Goal: Information Seeking & Learning: Compare options

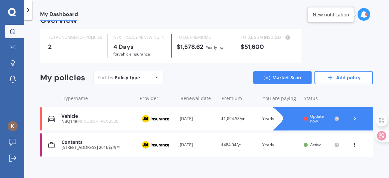
scroll to position [19, 0]
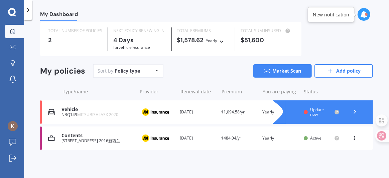
click at [314, 113] on span "Update now" at bounding box center [317, 112] width 14 height 10
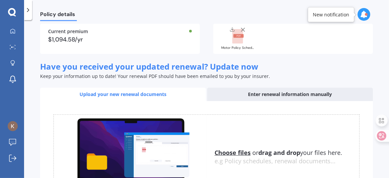
scroll to position [126, 0]
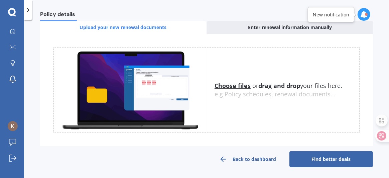
click at [325, 157] on link "Find better deals" at bounding box center [331, 159] width 84 height 16
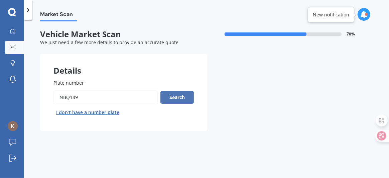
click at [179, 100] on button "Search" at bounding box center [176, 97] width 33 height 13
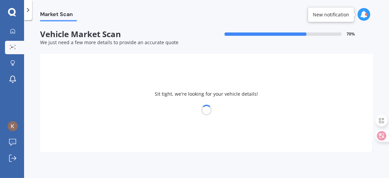
select select "MITSUBISHI"
select select "ASX"
select select "12"
select select "07"
select select "1978"
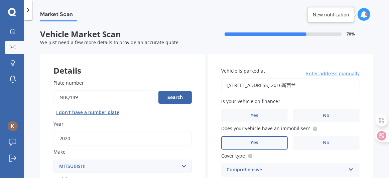
scroll to position [66, 0]
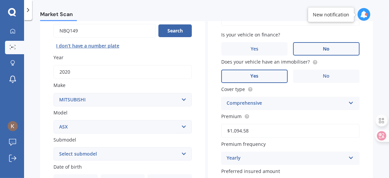
click at [319, 42] on label "No" at bounding box center [326, 48] width 66 height 13
click at [0, 0] on input "No" at bounding box center [0, 0] width 0 height 0
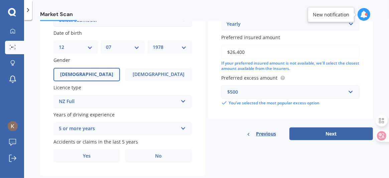
scroll to position [215, 0]
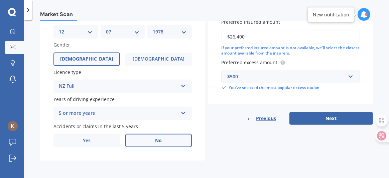
click at [138, 137] on label "No" at bounding box center [158, 140] width 66 height 13
click at [0, 0] on input "No" at bounding box center [0, 0] width 0 height 0
click at [320, 122] on button "Next" at bounding box center [331, 118] width 84 height 13
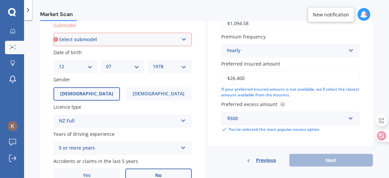
scroll to position [114, 0]
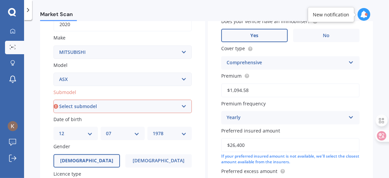
click at [90, 103] on select "Select submodel (All Other) BLK 2.0P/CVT Diesel LS Sport VRX petrol VRX turbo d…" at bounding box center [122, 106] width 138 height 13
select select "XLS PETROL"
click at [53, 100] on select "Select submodel (All Other) BLK 2.0P/CVT Diesel LS Sport VRX petrol VRX turbo d…" at bounding box center [122, 106] width 138 height 13
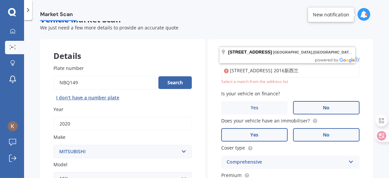
scroll to position [12, 0]
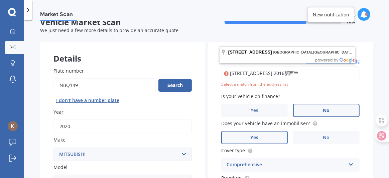
click at [262, 74] on input "[STREET_ADDRESS] 2016新西兰" at bounding box center [290, 73] width 138 height 14
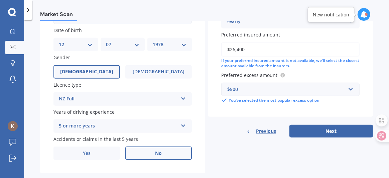
scroll to position [212, 0]
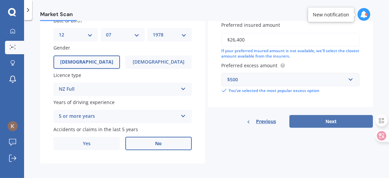
click at [317, 119] on button "Next" at bounding box center [331, 121] width 84 height 13
select select "12"
select select "07"
select select "1978"
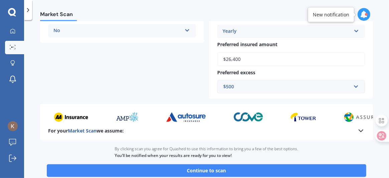
scroll to position [222, 0]
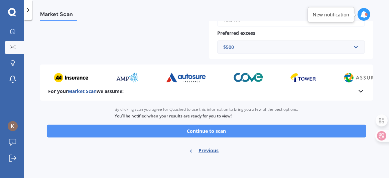
click at [212, 132] on button "Continue to scan" at bounding box center [206, 131] width 319 height 13
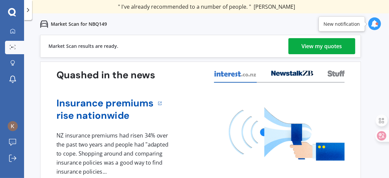
click at [313, 46] on div "View my quotes" at bounding box center [322, 46] width 40 height 16
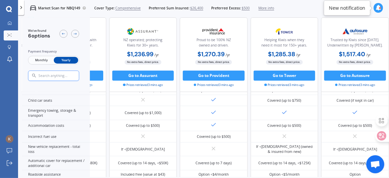
scroll to position [133, 0]
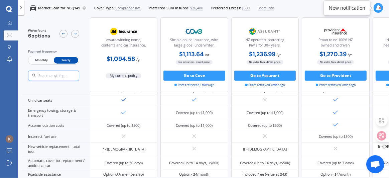
click at [38, 61] on span "Monthly" at bounding box center [41, 60] width 24 height 7
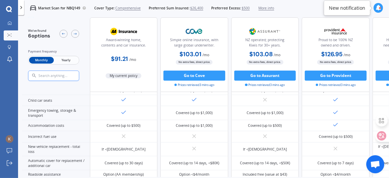
click at [63, 62] on span "Yearly" at bounding box center [66, 60] width 24 height 7
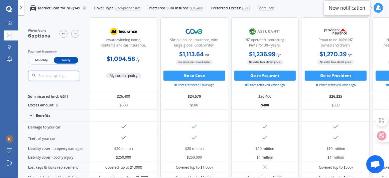
scroll to position [0, 0]
